Goal: Find specific page/section: Find specific page/section

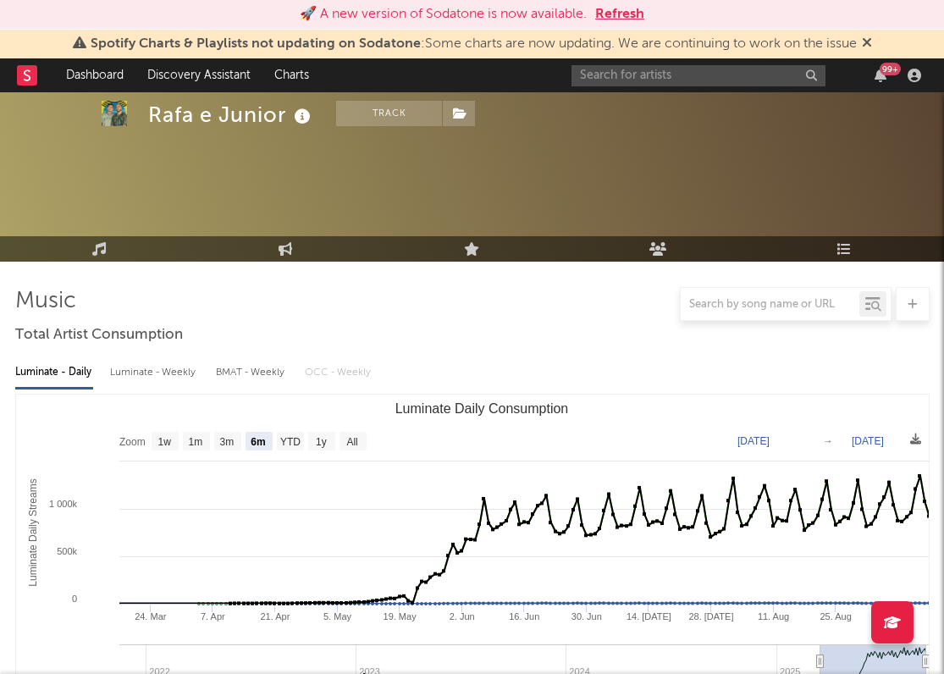
select select "6m"
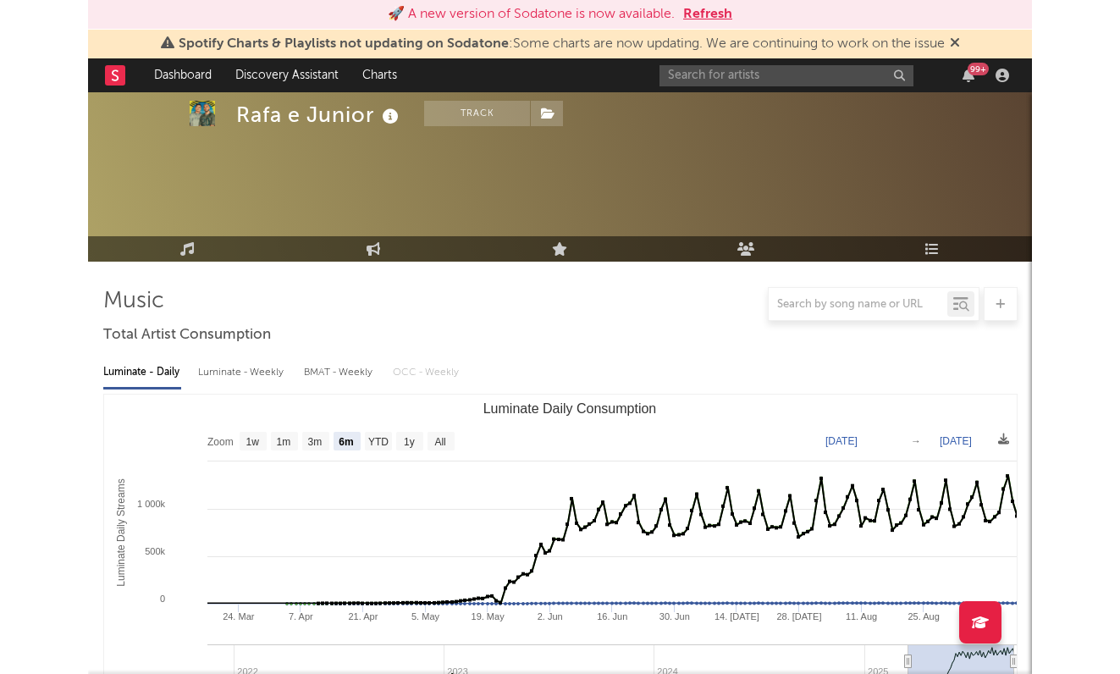
scroll to position [652, 0]
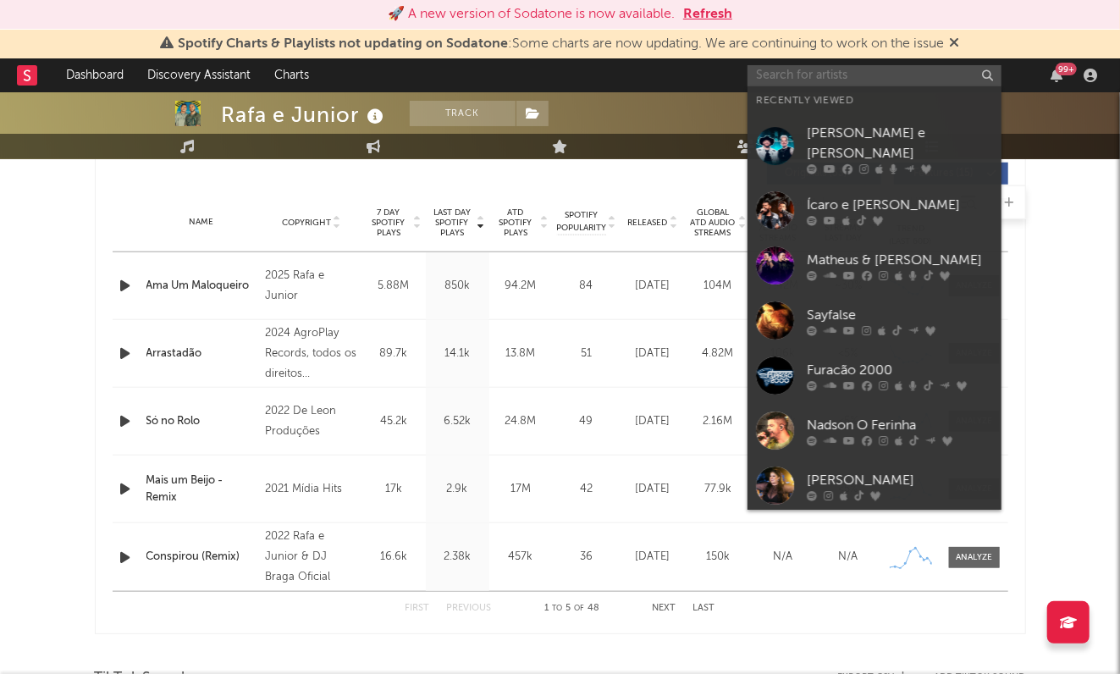
click at [845, 76] on input "text" at bounding box center [875, 75] width 254 height 21
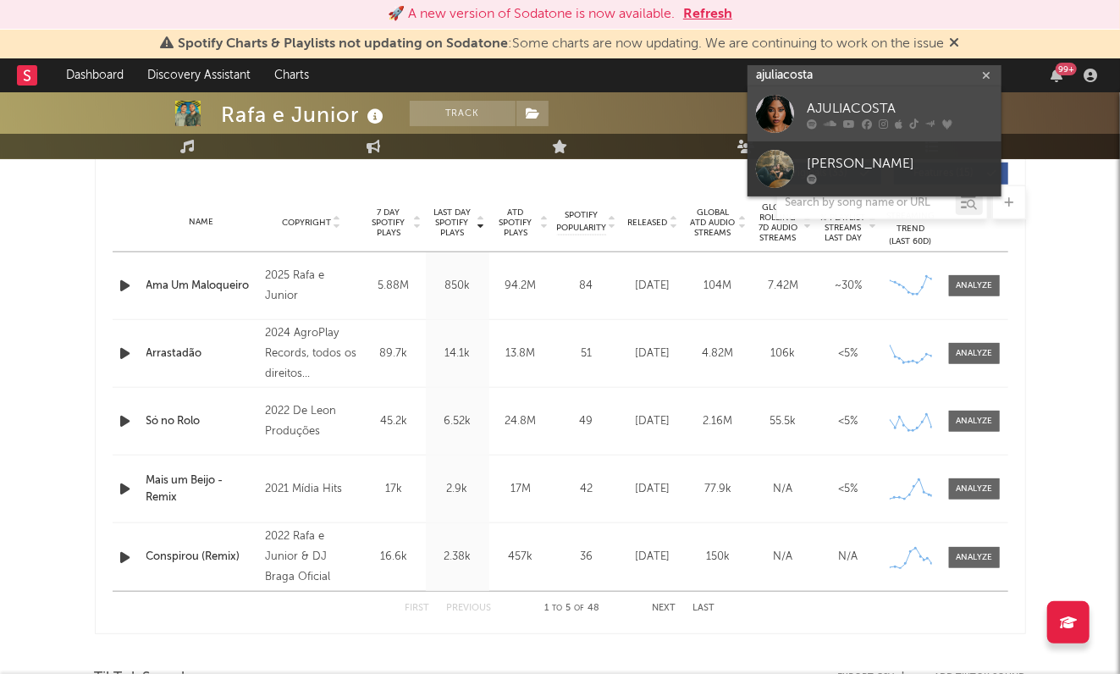
type input "ajuliacosta"
click at [839, 109] on div "AJULIACOSTA" at bounding box center [900, 109] width 186 height 20
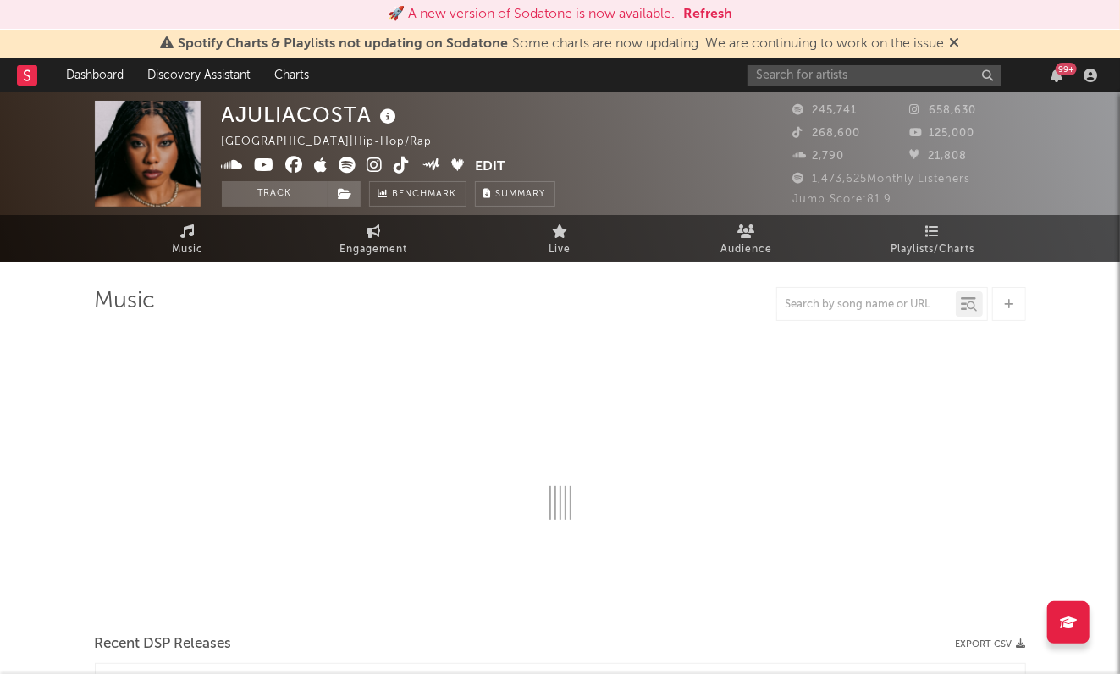
select select "6m"
